Goal: Task Accomplishment & Management: Manage account settings

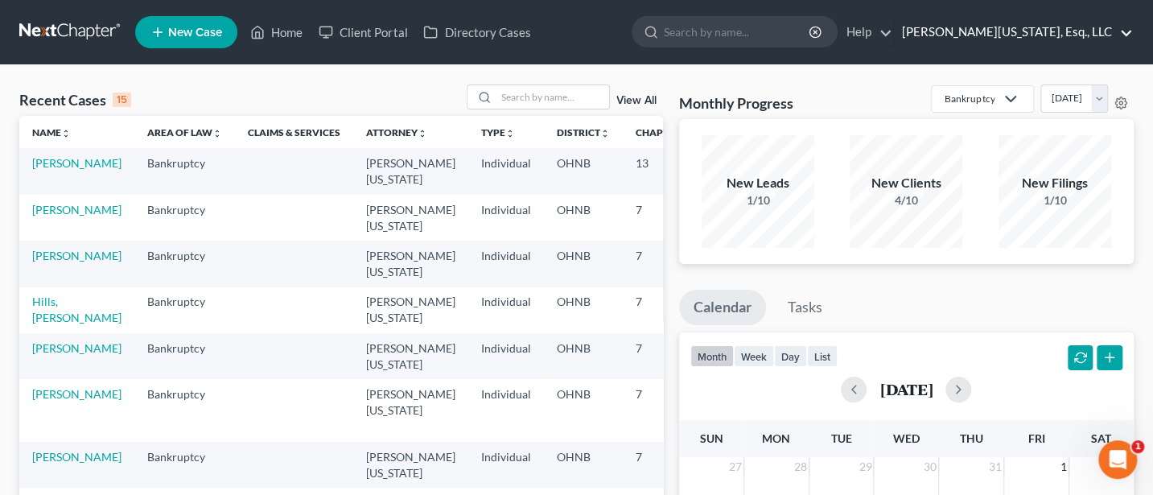
click at [1031, 31] on link "Jann C. Washington, Esq., LLC" at bounding box center [1013, 32] width 239 height 29
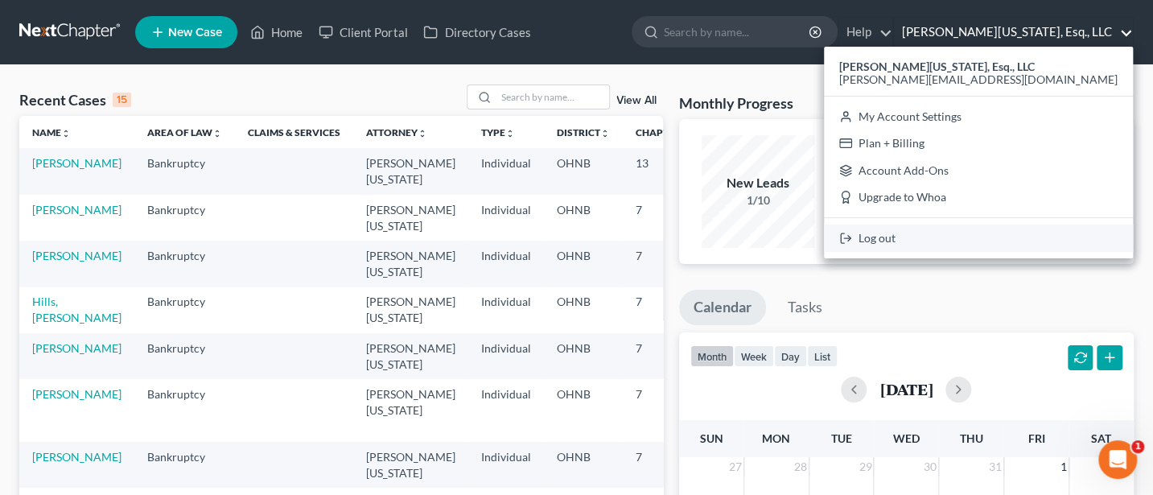
click at [1024, 232] on link "Log out" at bounding box center [978, 238] width 309 height 27
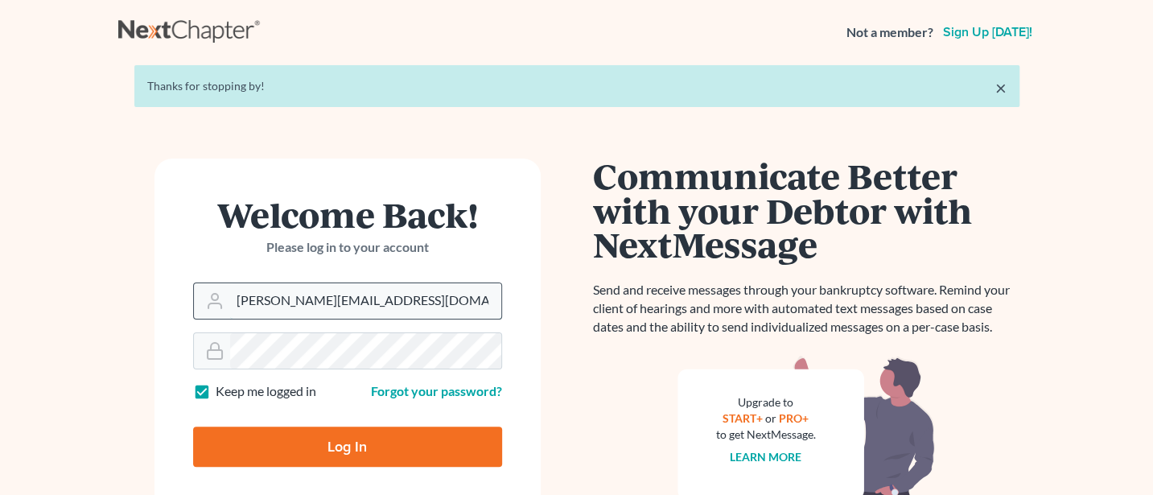
click at [375, 292] on input "[PERSON_NAME][EMAIL_ADDRESS][DOMAIN_NAME]" at bounding box center [365, 300] width 271 height 35
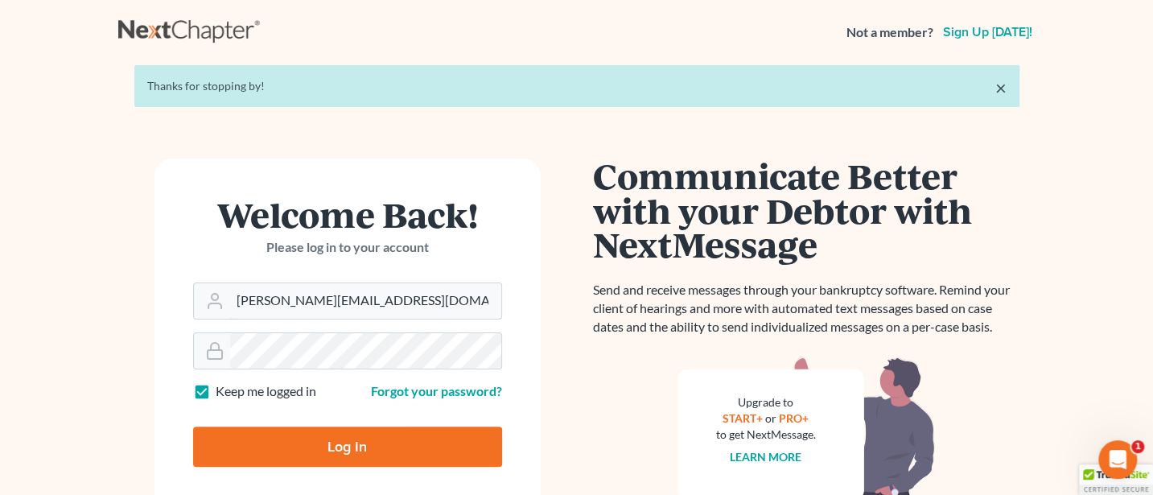
type input "[PERSON_NAME][EMAIL_ADDRESS][DOMAIN_NAME]"
click at [350, 430] on input "Log In" at bounding box center [347, 447] width 309 height 40
type input "Thinking..."
